Goal: Task Accomplishment & Management: Complete application form

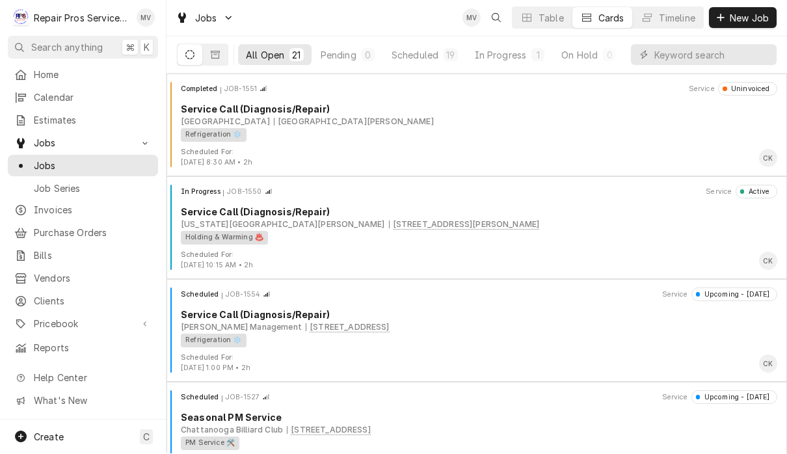
scroll to position [1, 0]
click at [736, 23] on span "New Job" at bounding box center [749, 19] width 44 height 14
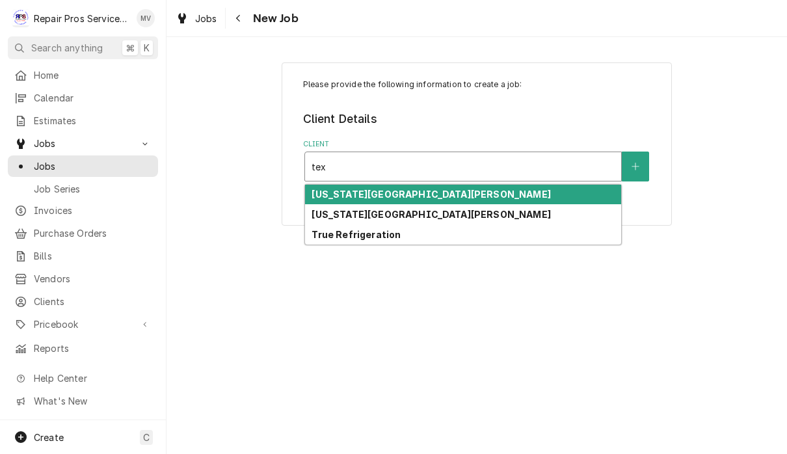
click at [468, 219] on div "[US_STATE][GEOGRAPHIC_DATA][PERSON_NAME]" at bounding box center [463, 214] width 316 height 20
type input "tex"
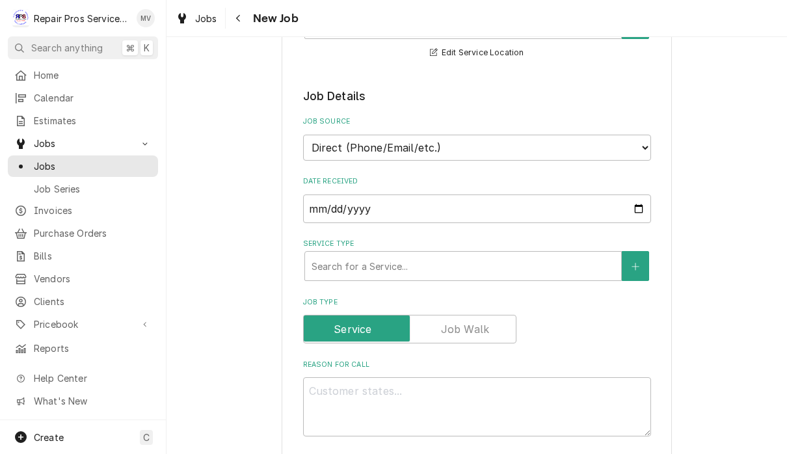
scroll to position [257, 0]
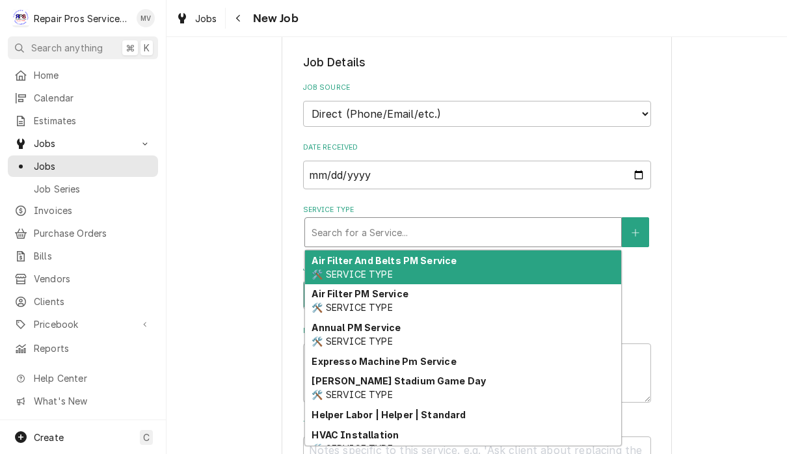
type textarea "x"
type input "d"
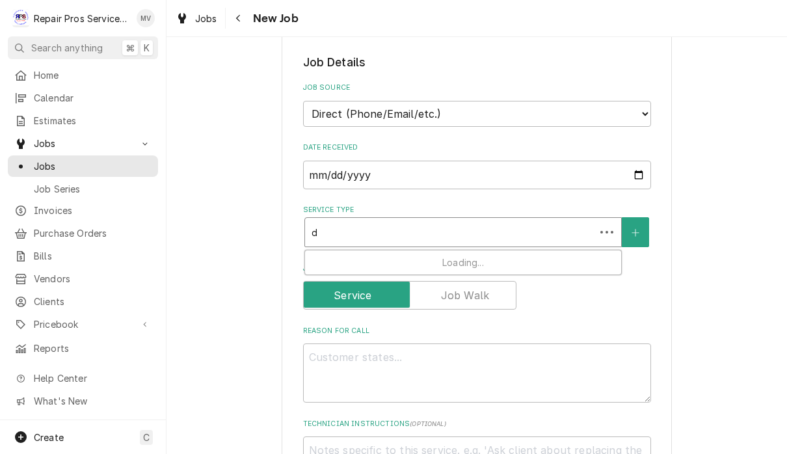
type textarea "x"
type input "di"
type textarea "x"
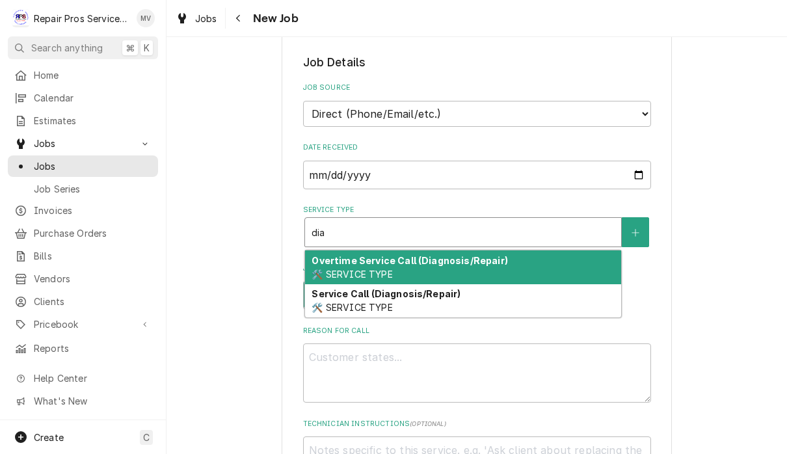
click at [507, 305] on div "Service Call (Diagnosis/Repair) 🛠️ SERVICE TYPE" at bounding box center [463, 301] width 316 height 34
type input "dia"
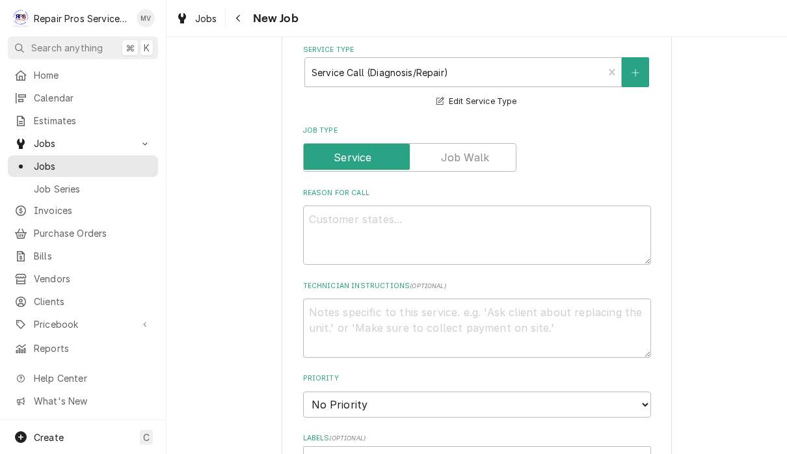
scroll to position [414, 0]
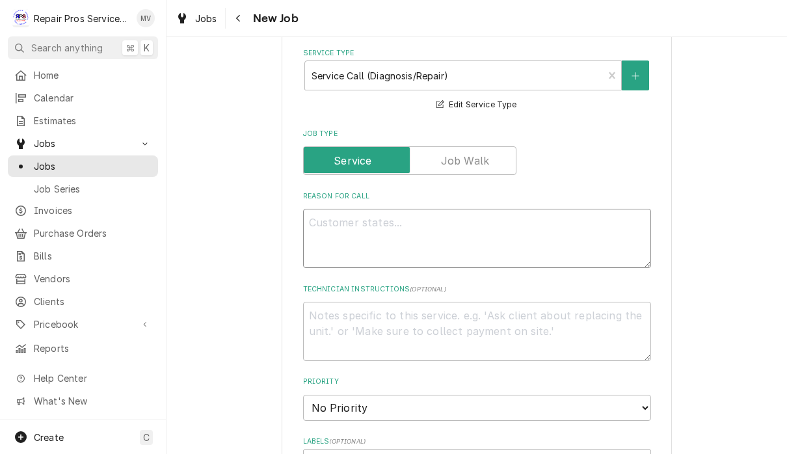
click at [443, 217] on textarea "Reason For Call" at bounding box center [477, 238] width 348 height 59
type textarea "x"
type textarea "R"
type textarea "x"
type textarea "Re"
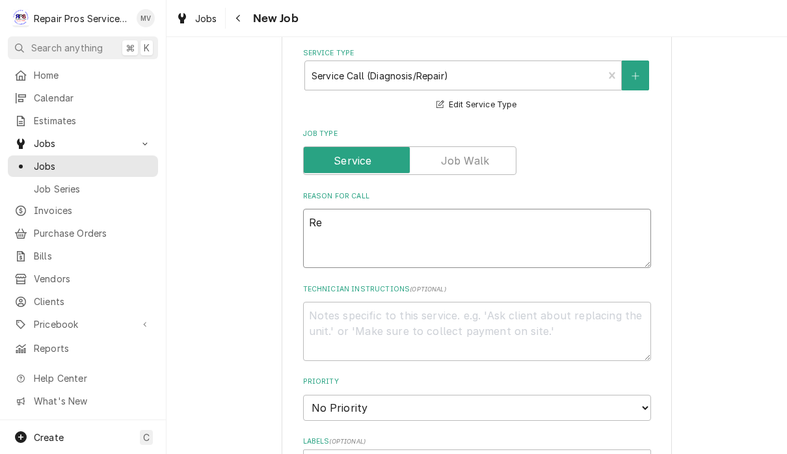
type textarea "x"
type textarea "Rep"
type textarea "x"
type textarea "Repl"
type textarea "x"
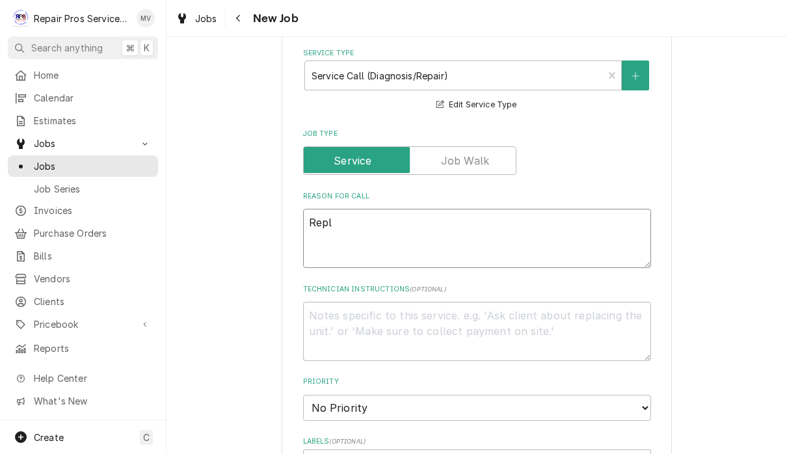
type textarea "Repla"
type textarea "x"
type textarea "Replac"
type textarea "x"
type textarea "Replace"
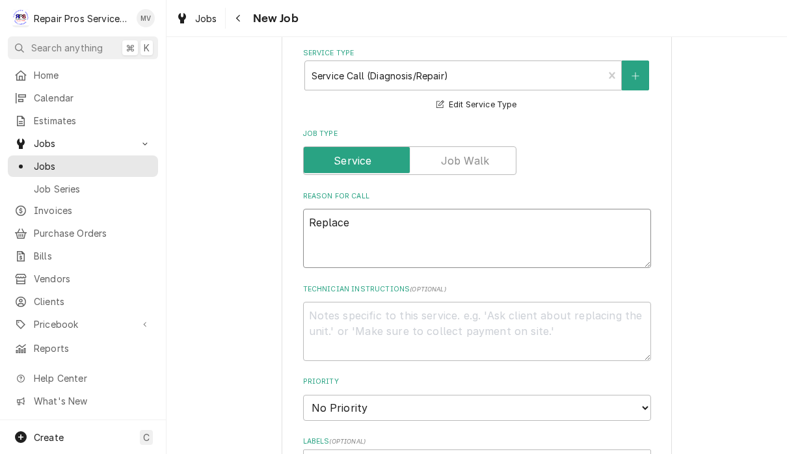
type textarea "x"
type textarea "Replace"
type textarea "x"
type textarea "Replace e"
type textarea "x"
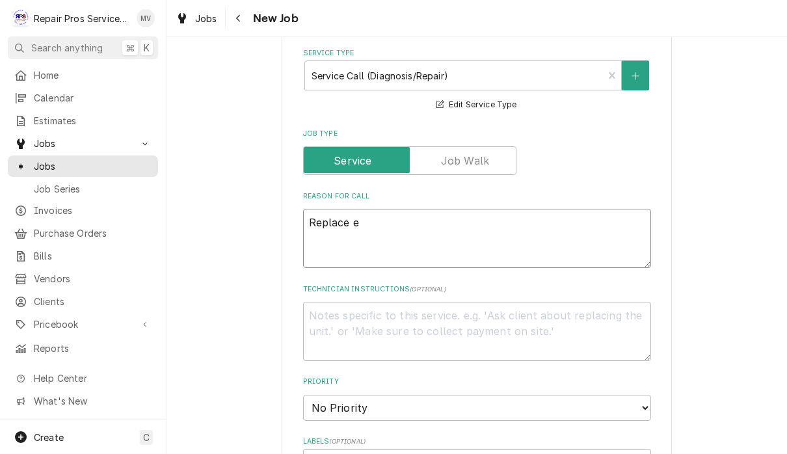
type textarea "Replace em"
type textarea "x"
type textarea "Replace eme"
type textarea "x"
type textarea "Replace emer"
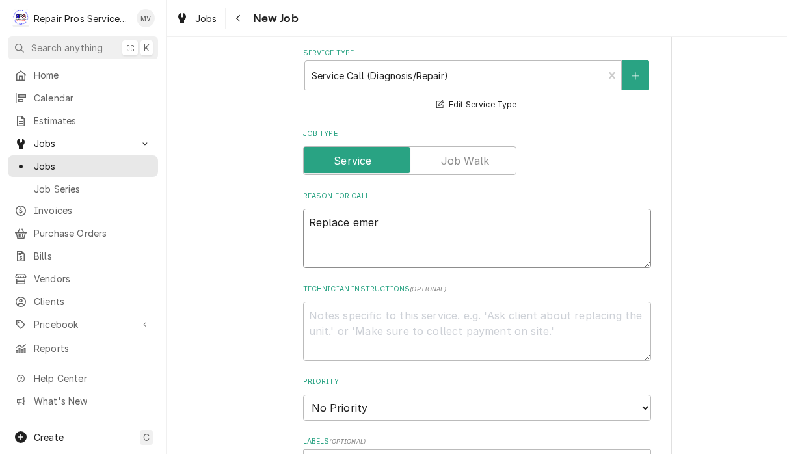
type textarea "x"
type textarea "Replace emerg"
type textarea "x"
type textarea "Replace emerge"
type textarea "x"
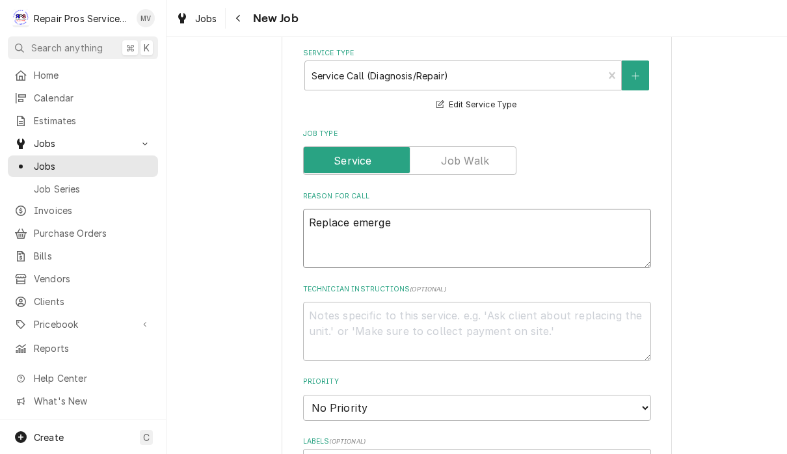
type textarea "Replace emergen"
type textarea "x"
type textarea "Replace emergenc"
type textarea "x"
type textarea "Replace emergency"
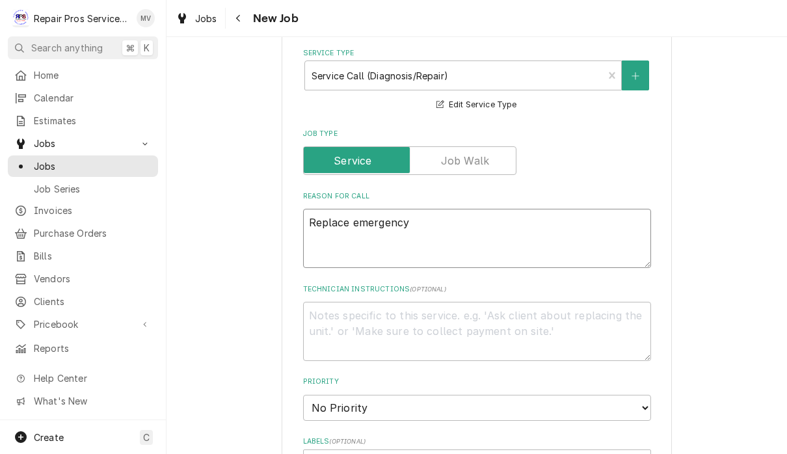
type textarea "x"
type textarea "Replace emergency"
type textarea "x"
type textarea "Replace emergency l"
type textarea "x"
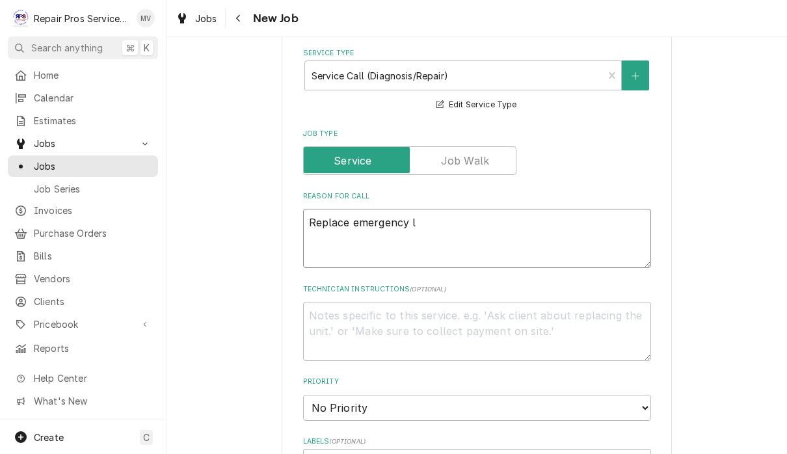
type textarea "Replace emergency li"
type textarea "x"
type textarea "Replace emergency lig"
type textarea "x"
type textarea "Replace emergency ligh"
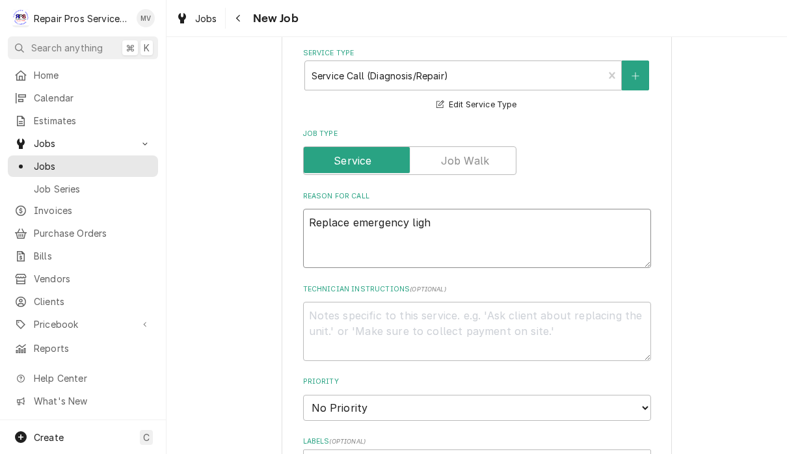
type textarea "x"
type textarea "Replace emergency light"
type textarea "x"
type textarea "Replace emergency lights"
type textarea "x"
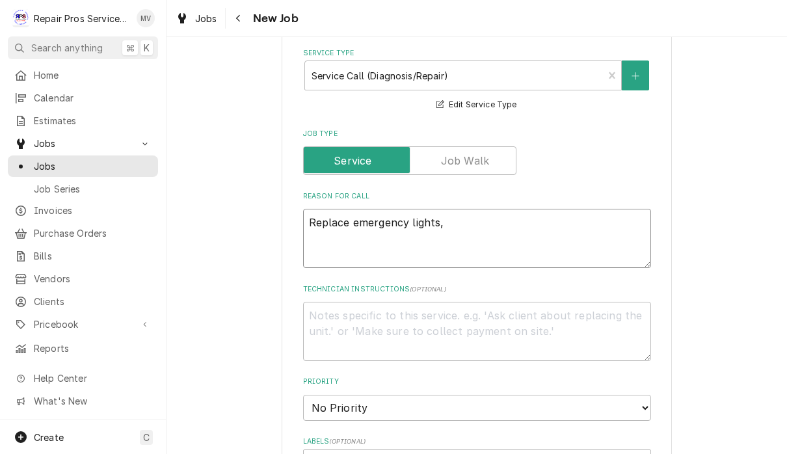
type textarea "Replace emergency lights,"
type textarea "x"
type textarea "Replace emergency lights, n"
type textarea "x"
type textarea "Replace emergency lights, ne"
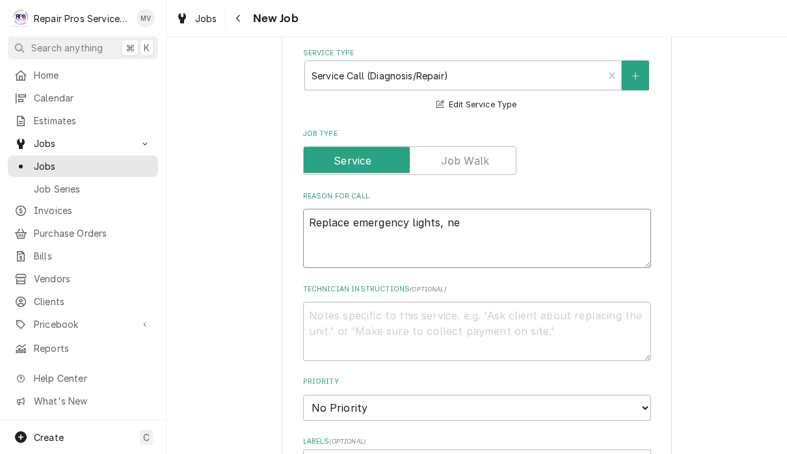
type textarea "x"
type textarea "Replace emergency lights, nee"
type textarea "x"
type textarea "Replace emergency lights, need"
type textarea "x"
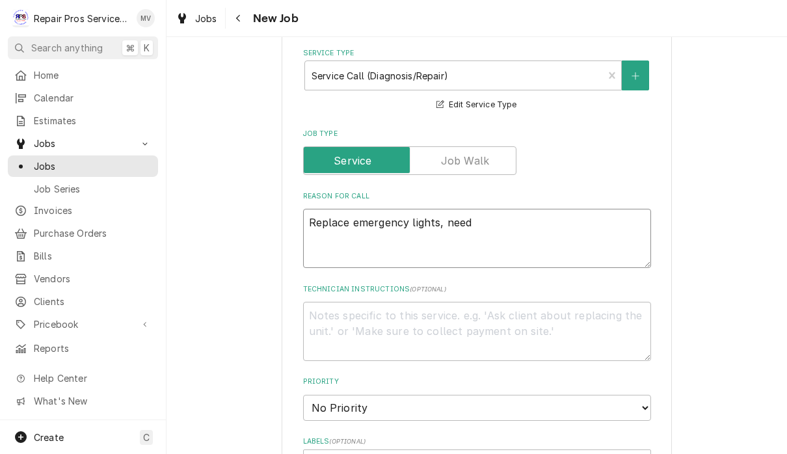
type textarea "Replace emergency lights, need"
type textarea "x"
type textarea "Replace emergency lights, need t"
type textarea "x"
type textarea "Replace emergency lights, need to"
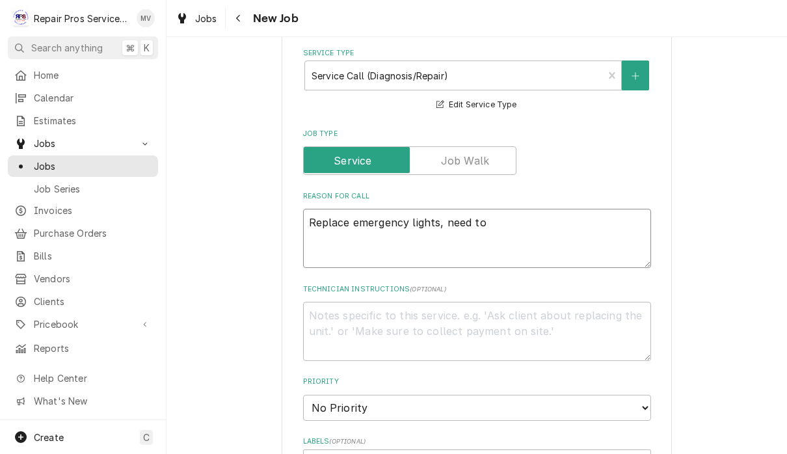
type textarea "x"
type textarea "Replace emergency lights, need to"
type textarea "x"
type textarea "Replace emergency lights, need to c"
type textarea "x"
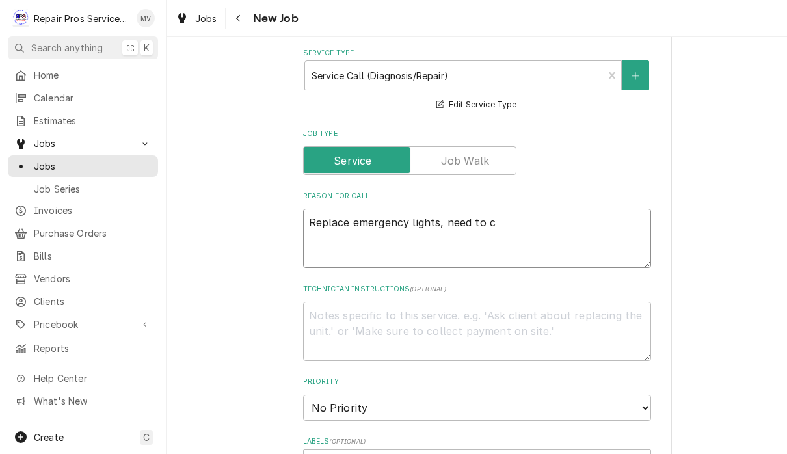
type textarea "Replace emergency lights, need to ch"
type textarea "x"
type textarea "Replace emergency lights, need to che"
type textarea "x"
type textarea "Replace emergency lights, need to chec"
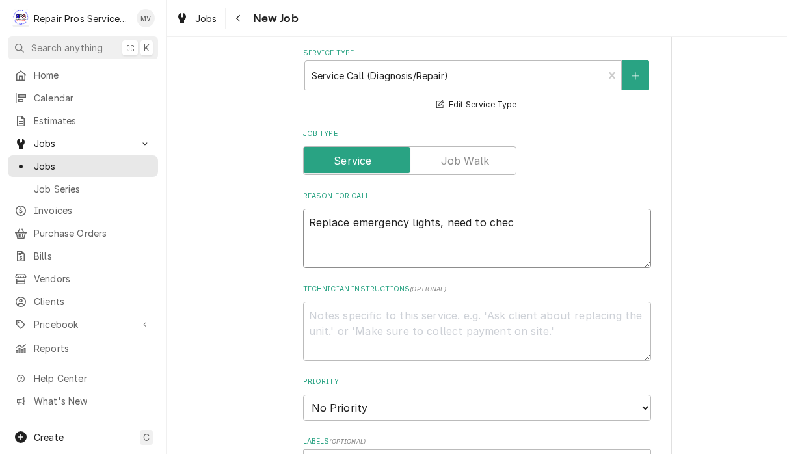
type textarea "x"
type textarea "Replace emergency lights, need to check"
type textarea "x"
type textarea "Replace emergency lights, need to check c"
type textarea "x"
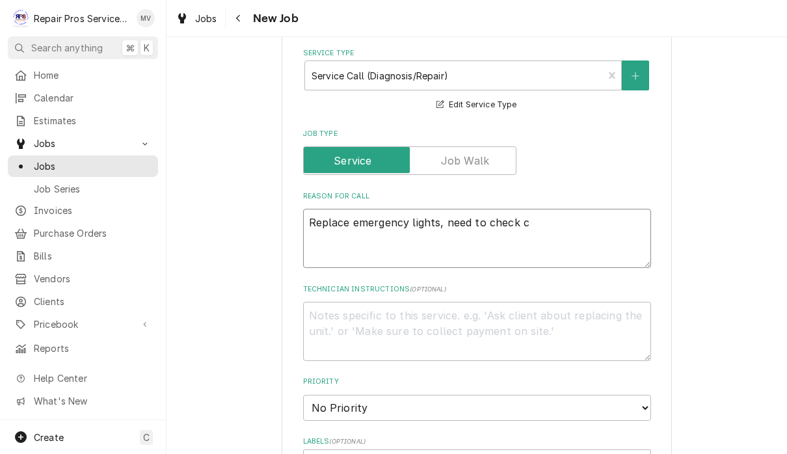
type textarea "Replace emergency lights, need to check co"
type textarea "x"
type textarea "Replace emergency lights, need to check col"
type textarea "x"
type textarea "Replace emergency lights, need to check colo"
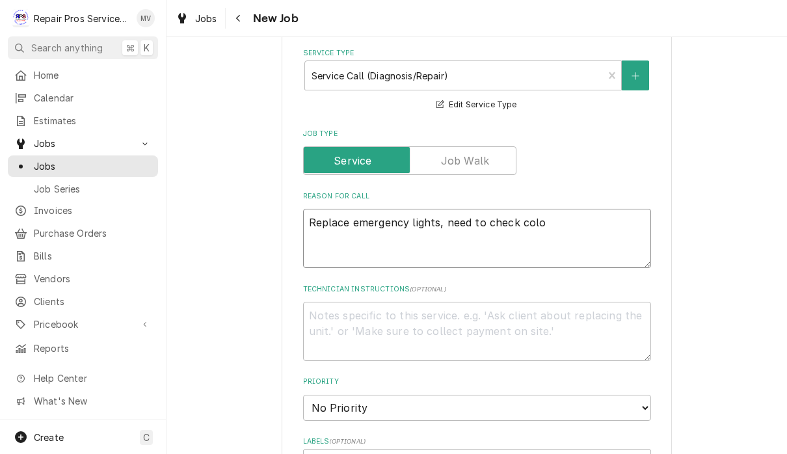
type textarea "x"
type textarea "Replace emergency lights, need to check color"
type textarea "x"
type textarea "Replace emergency lights, need to check color o"
type textarea "x"
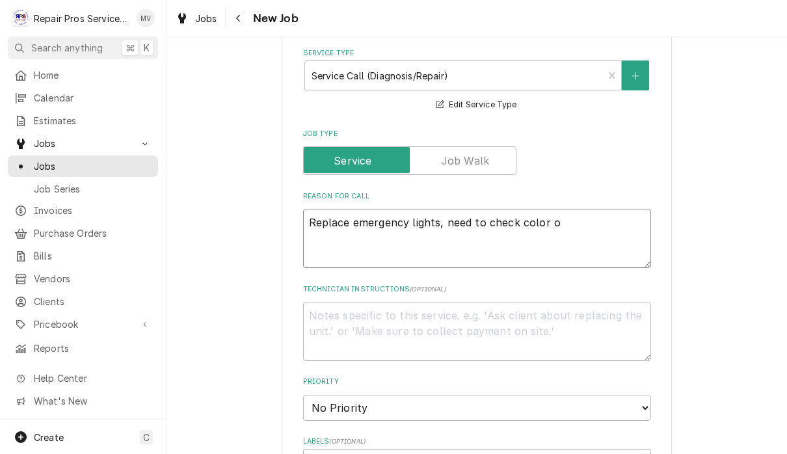
type textarea "Replace emergency lights, need to check color of"
type textarea "x"
type textarea "Replace emergency lights, need to check color of"
type textarea "x"
type textarea "Replace emergency lights, need to check color of e"
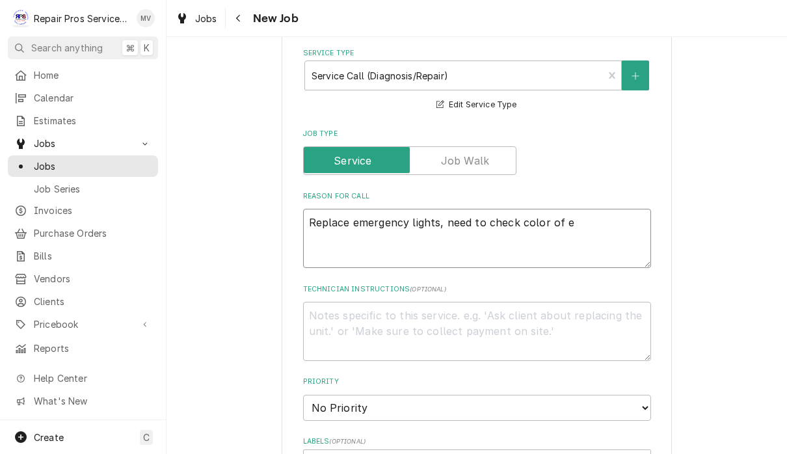
type textarea "x"
type textarea "Replace emergency lights, need to check color of ex"
type textarea "x"
type textarea "Replace emergency lights, need to check color of exi"
type textarea "x"
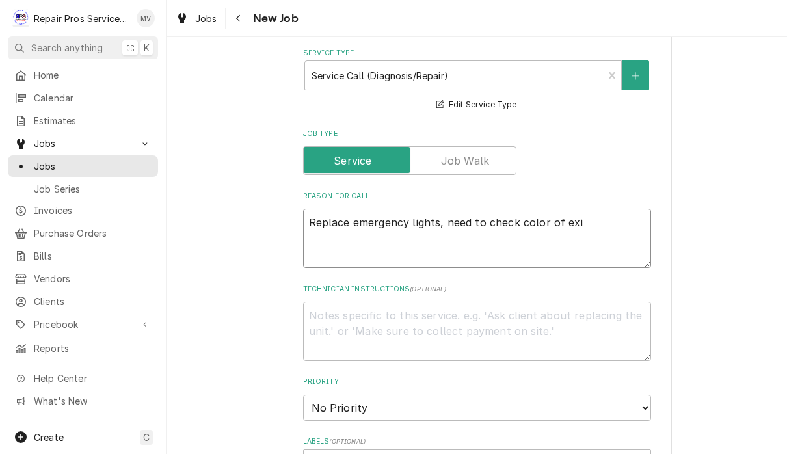
type textarea "Replace emergency lights, need to check color of exis"
type textarea "x"
type textarea "Replace emergency lights, need to check color of exist"
type textarea "x"
type textarea "Replace emergency lights, need to check color of existi"
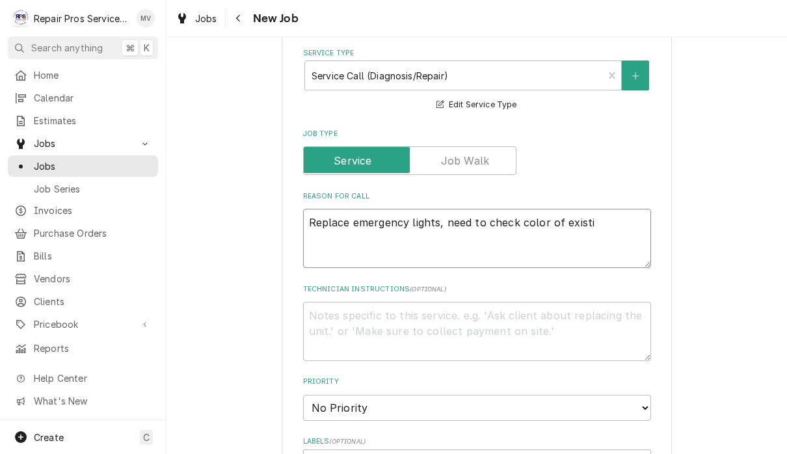
type textarea "x"
type textarea "Replace emergency lights, need to check color of existin"
type textarea "x"
type textarea "Replace emergency lights, need to check color of existing"
type textarea "x"
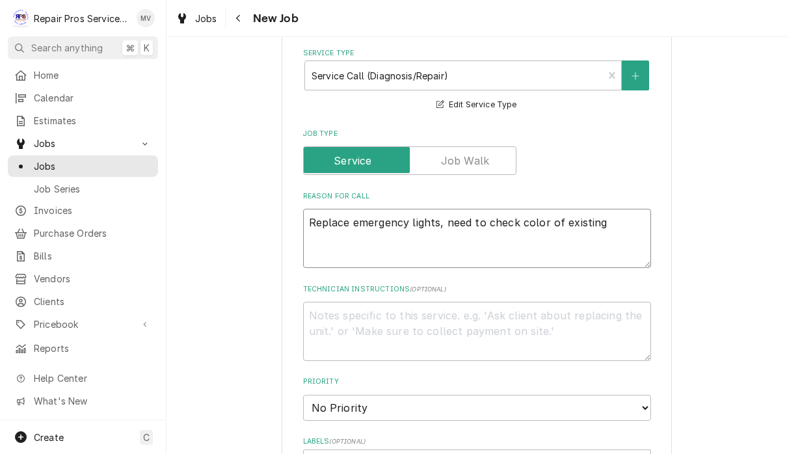
type textarea "Replace emergency lights, need to check color of existing"
type textarea "x"
type textarea "Replace emergency lights, need to check color of existing l"
type textarea "x"
type textarea "Replace emergency lights, need to check color of existing li"
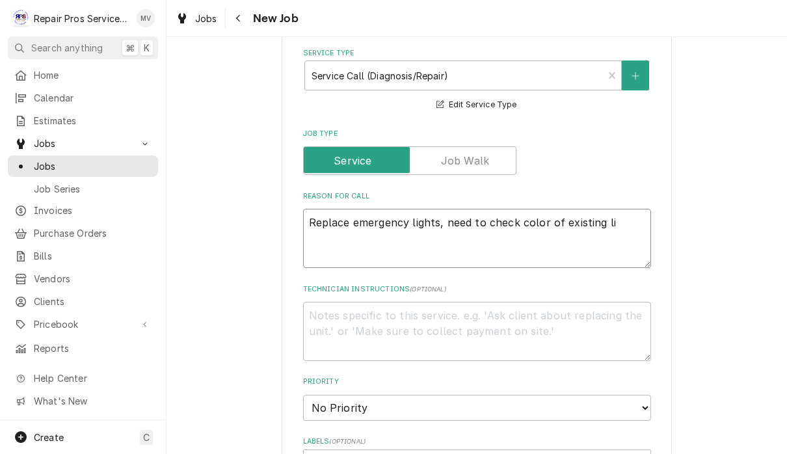
type textarea "x"
type textarea "Replace emergency lights, need to check color of existing lig"
type textarea "x"
type textarea "Replace emergency lights, need to check color of existing ligh"
type textarea "x"
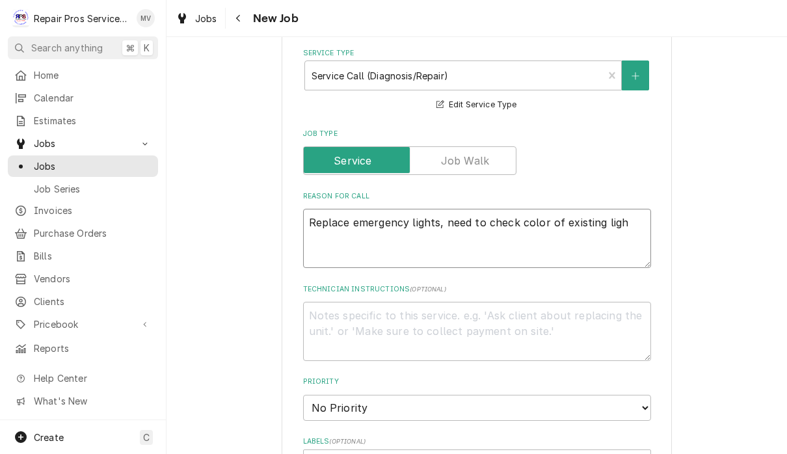
type textarea "Replace emergency lights, need to check color of existing light"
type textarea "x"
type textarea "Replace emergency lights, need to check color of existing light"
type textarea "x"
type textarea "Replace emergency lights, need to check color of existing light."
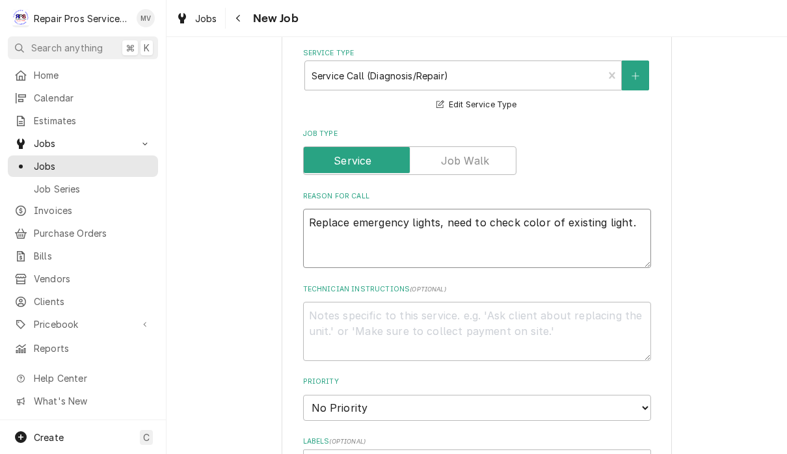
type textarea "x"
type textarea "Replace emergency lights, need to check color of existing light."
type textarea "x"
type textarea "Replace emergency lights, need to check color of existing light. B"
type textarea "x"
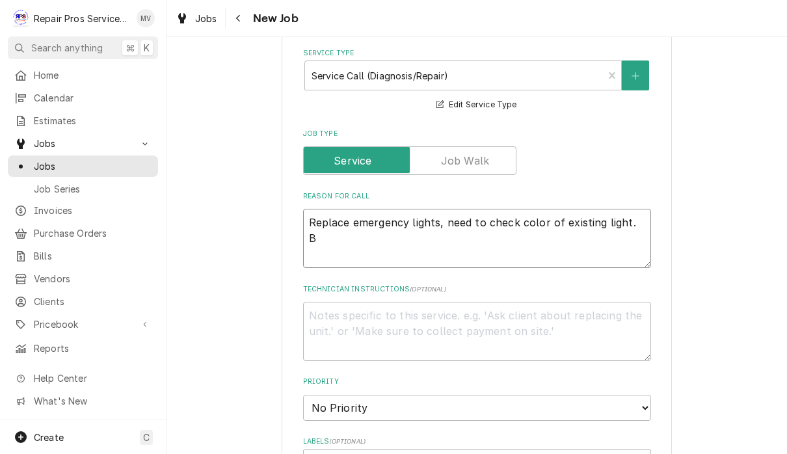
type textarea "Replace emergency lights, need to check color of existing light. Be"
type textarea "x"
type textarea "Replace emergency lights, need to check color of existing light. Bef"
type textarea "x"
type textarea "Replace emergency lights, need to check color of existing light. Befo"
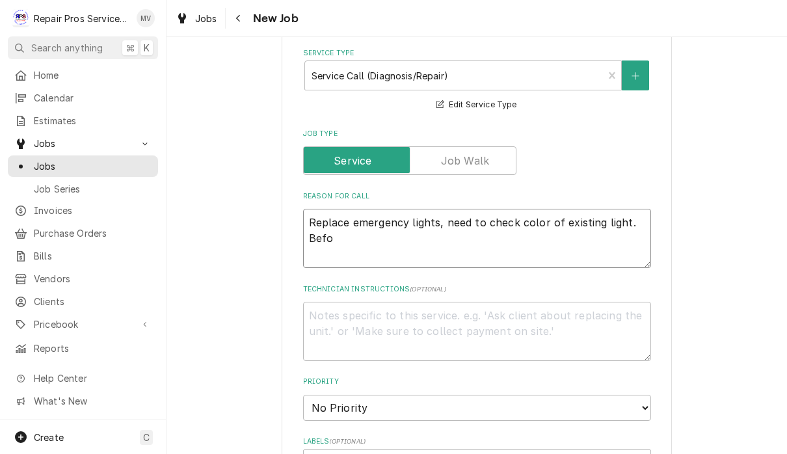
type textarea "x"
type textarea "Replace emergency lights, need to check color of existing light. Befor"
type textarea "x"
type textarea "Replace emergency lights, need to check color of existing light. Before"
type textarea "x"
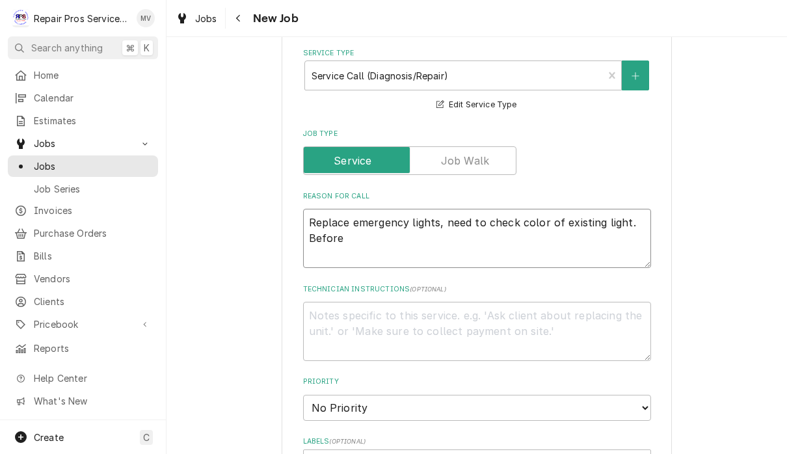
type textarea "Replace emergency lights, need to check color of existing light. Before p"
type textarea "x"
type textarea "Replace emergency lights, need to check color of existing light. Before pu"
type textarea "x"
type textarea "Replace emergency lights, need to check color of existing light. Before pur"
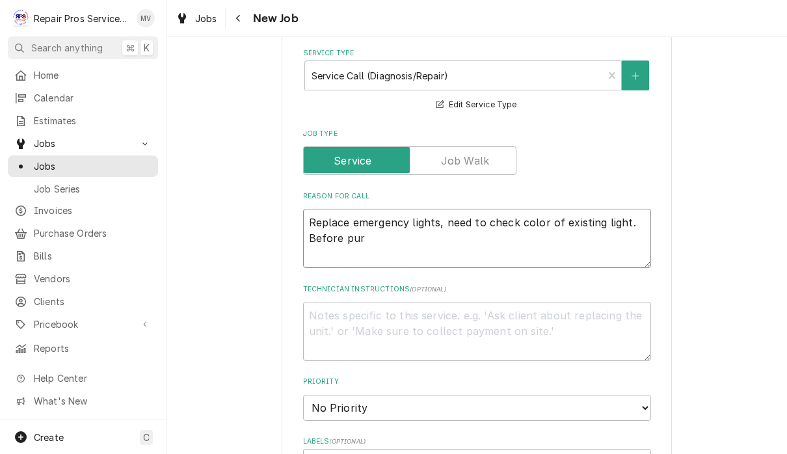
type textarea "x"
type textarea "Replace emergency lights, need to check color of existing light. Before purc"
type textarea "x"
type textarea "Replace emergency lights, need to check color of existing light. Before purch"
type textarea "x"
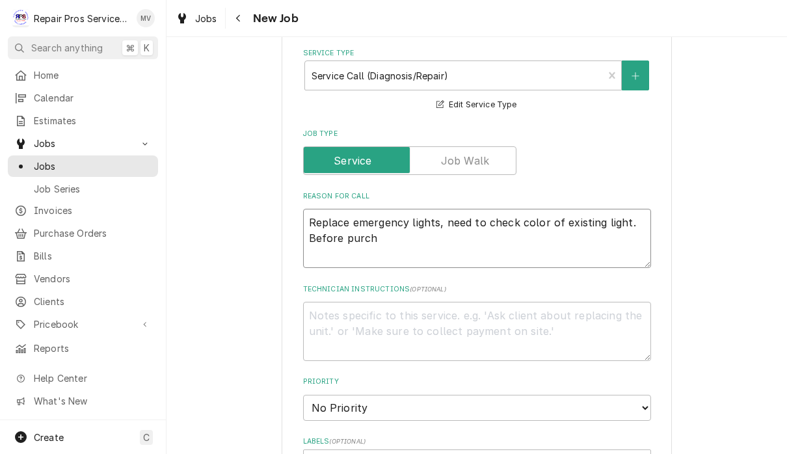
type textarea "Replace emergency lights, need to check color of existing light. Before purcha"
type textarea "x"
type textarea "Replace emergency lights, need to check color of existing light. Before purchas"
type textarea "x"
type textarea "Replace emergency lights, need to check color of existing light. Before purchasi"
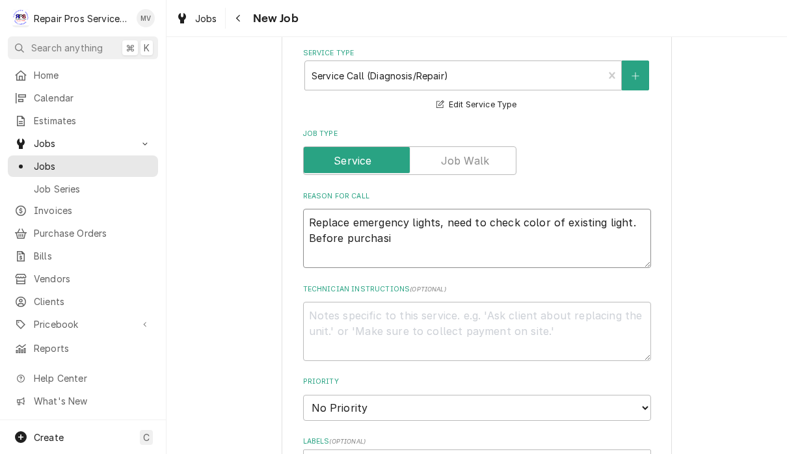
type textarea "x"
type textarea "Replace emergency lights, need to check color of existing light. Before purchas…"
type textarea "x"
type textarea "Replace emergency lights, need to check color of existing light. Before purchas…"
type textarea "x"
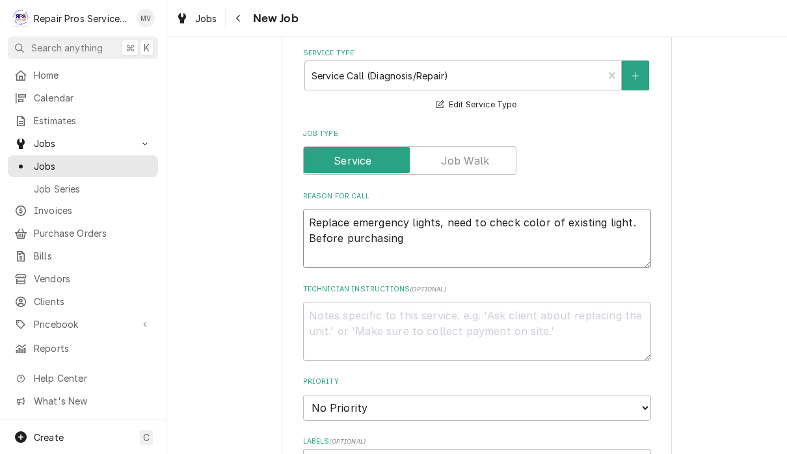
type textarea "Replace emergency lights, need to check color of existing light. Before purchas…"
type textarea "x"
type textarea "Replace emergency lights, need to check color of existing light. Before purchas…"
type textarea "x"
type textarea "Replace emergency lights, need to check color of existing light. Before purchas…"
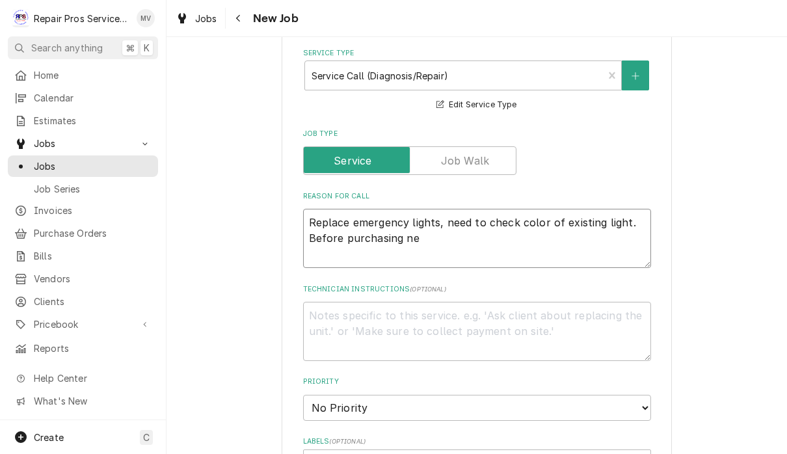
type textarea "x"
type textarea "Replace emergency lights, need to check color of existing light. Before purchas…"
type textarea "x"
type textarea "Replace emergency lights, need to check color of existing light. Before purchas…"
type textarea "x"
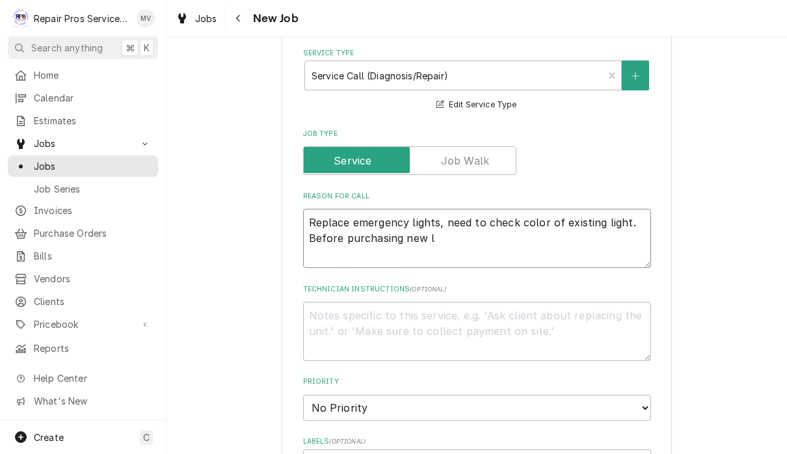
type textarea "Replace emergency lights, need to check color of existing light. Before purchas…"
type textarea "x"
type textarea "Replace emergency lights, need to check color of existing light. Before purchas…"
type textarea "x"
type textarea "Replace emergency lights, need to check color of existing light. Before purchas…"
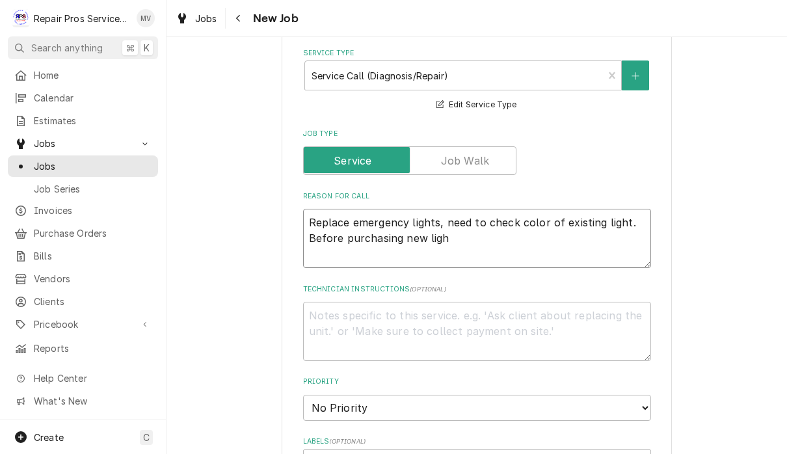
type textarea "x"
type textarea "Replace emergency lights, need to check color of existing light. Before purchas…"
type textarea "x"
type textarea "Replace emergency lights, need to check color of existing light. Before purchas…"
type textarea "x"
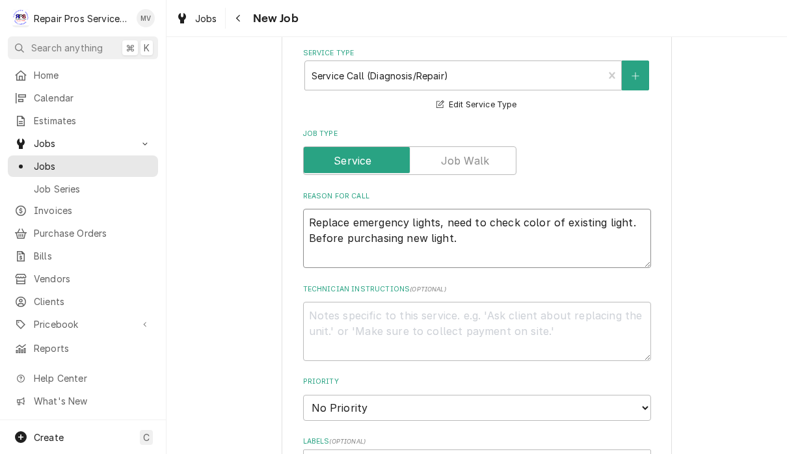
type textarea "Replace emergency light, need to check color of existing light. Before purchasi…"
click at [316, 230] on textarea "Replace emergency light, need to check color of existing light. Before purchasi…" at bounding box center [477, 238] width 348 height 59
type textarea "x"
type textarea "Replace emergency light, need to check color of existing light. efore purchasin…"
type textarea "x"
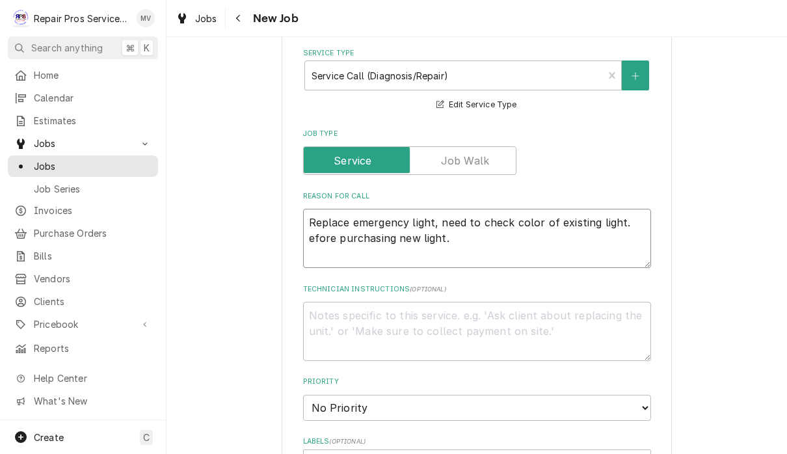
type textarea "Replace emergency light, need to check color of existing light.efore purchasing…"
type textarea "x"
type textarea "Replace emergency light, need to check color of existing lightefore purchasing …"
type textarea "x"
type textarea "Replace emergency light, need to check color of existing light efore purchasing…"
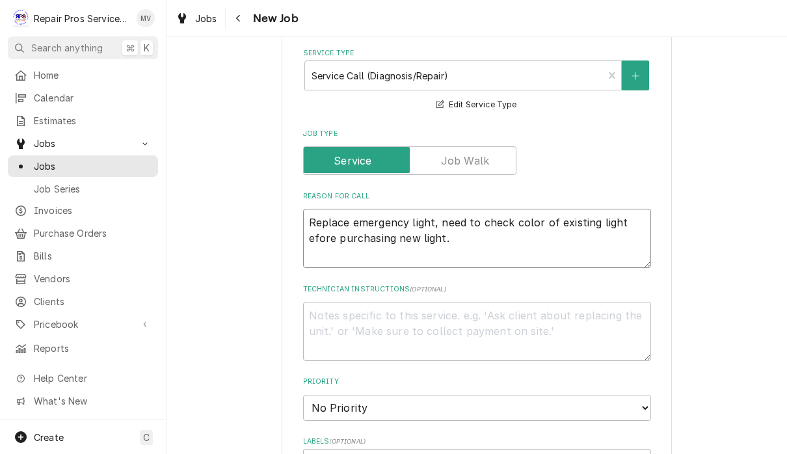
type textarea "x"
type textarea "Replace emergency light, need to check color of existing light before purchasin…"
type textarea "x"
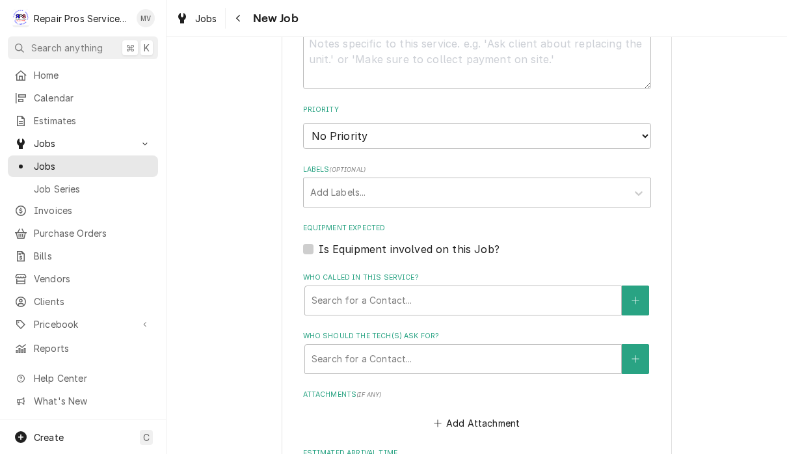
scroll to position [688, 0]
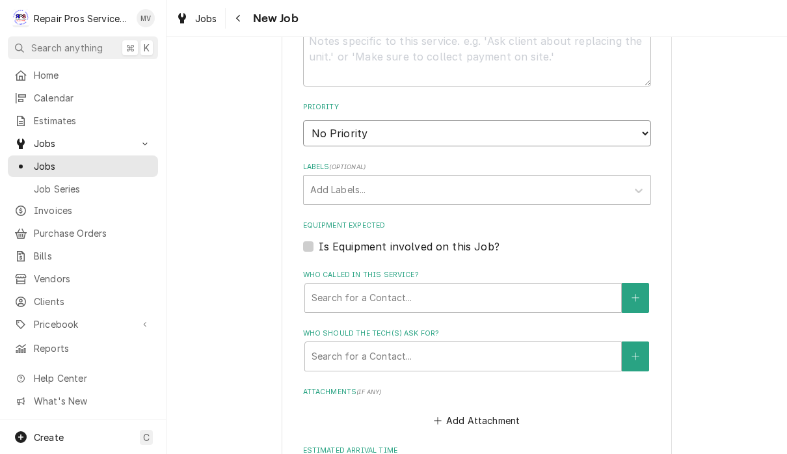
click at [613, 120] on select "No Priority Urgent High Medium Low" at bounding box center [477, 133] width 348 height 26
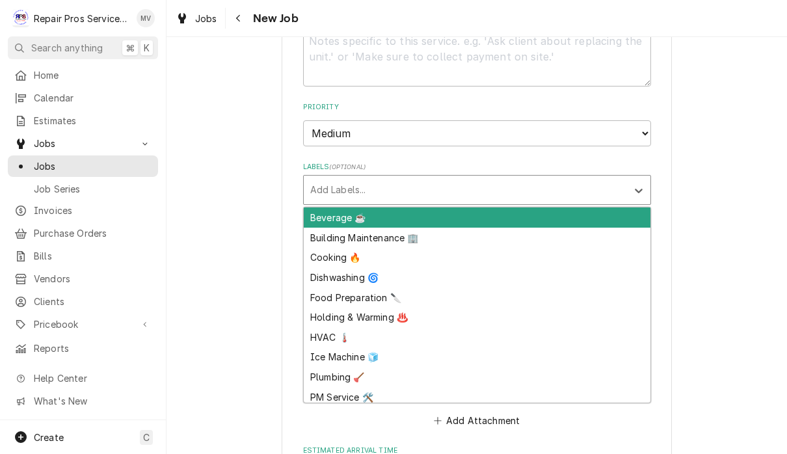
click at [382, 228] on div "Building Maintenance 🏢" at bounding box center [477, 238] width 347 height 20
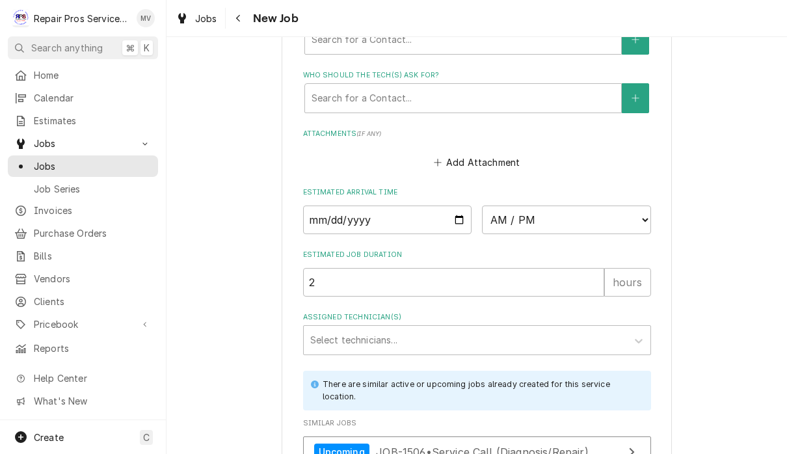
scroll to position [949, 0]
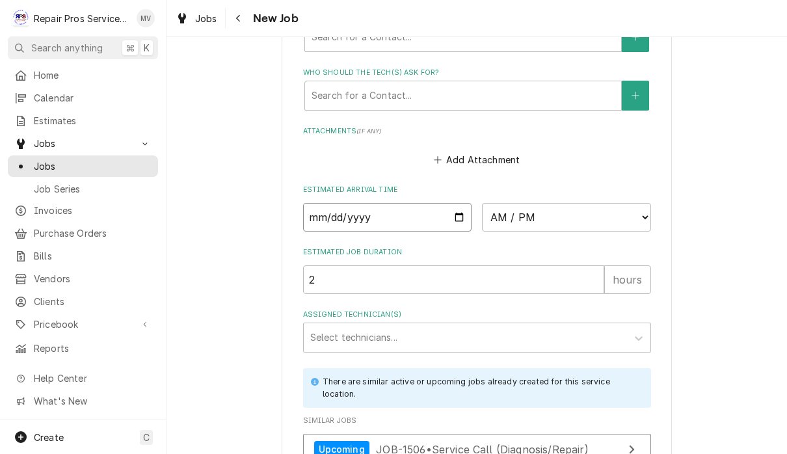
click at [336, 206] on input "Date" at bounding box center [387, 217] width 169 height 29
click at [490, 203] on select "AM / PM 6:00 AM 6:15 AM 6:30 AM 6:45 AM 7:00 AM 7:15 AM 7:30 AM 7:45 AM 8:00 AM…" at bounding box center [566, 217] width 169 height 29
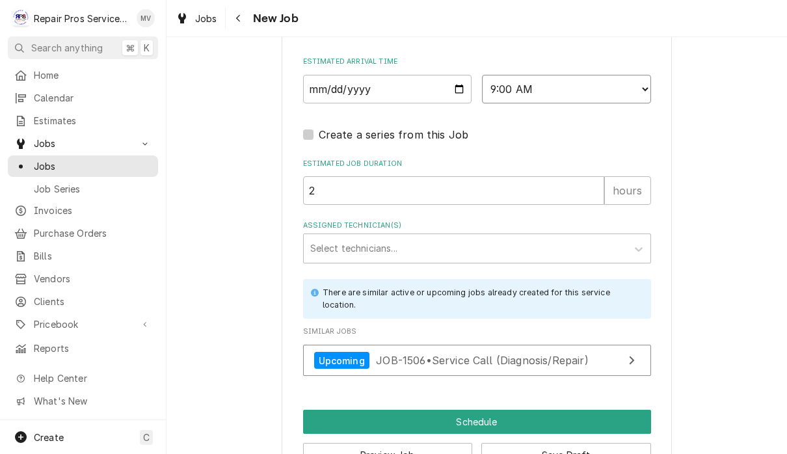
scroll to position [1083, 0]
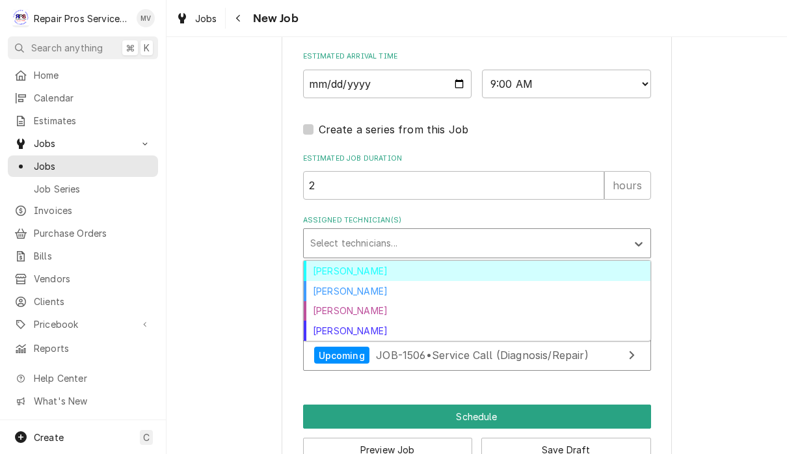
click at [375, 262] on div "Brian Volker" at bounding box center [477, 271] width 347 height 20
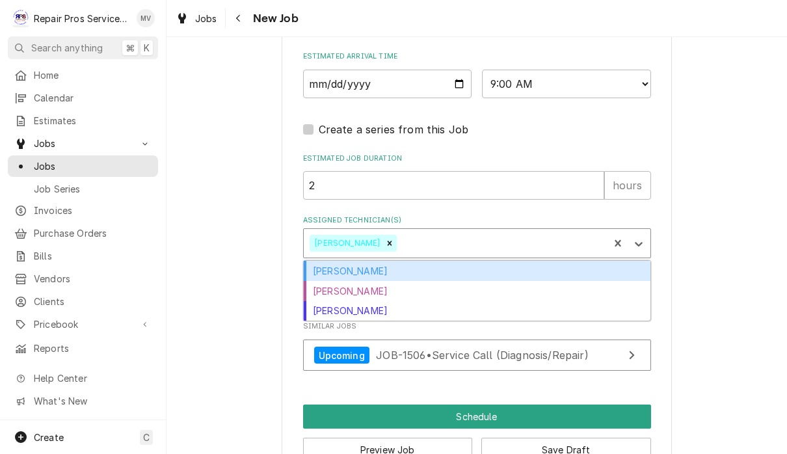
click at [370, 261] on div "Caleb Kvale" at bounding box center [477, 271] width 347 height 20
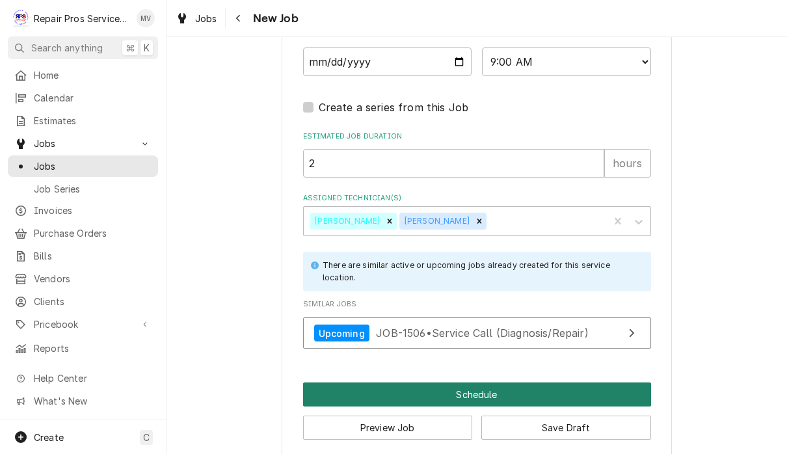
click at [518, 383] on button "Schedule" at bounding box center [477, 395] width 348 height 24
